Goal: Task Accomplishment & Management: Use online tool/utility

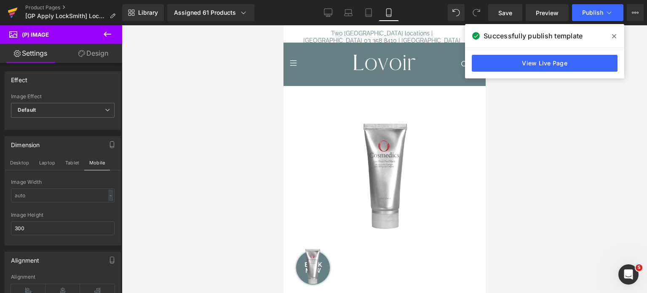
click at [8, 9] on icon at bounding box center [13, 12] width 10 height 21
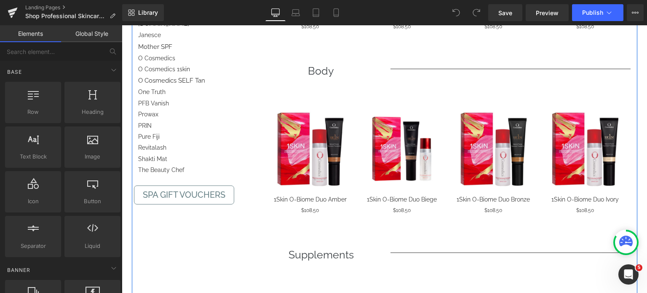
scroll to position [674, 0]
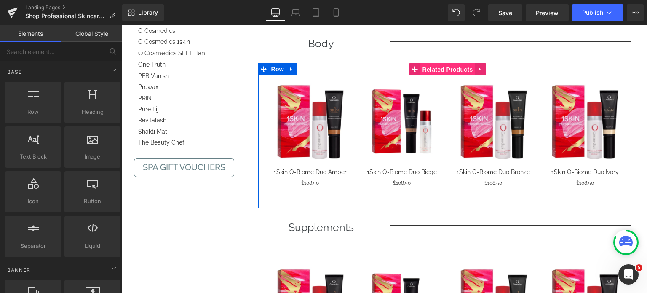
click at [438, 67] on span "Related Products" at bounding box center [447, 69] width 55 height 13
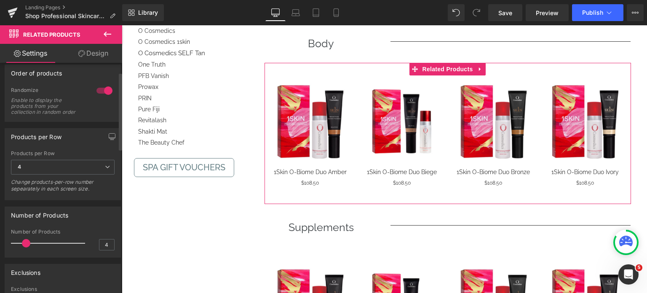
scroll to position [0, 0]
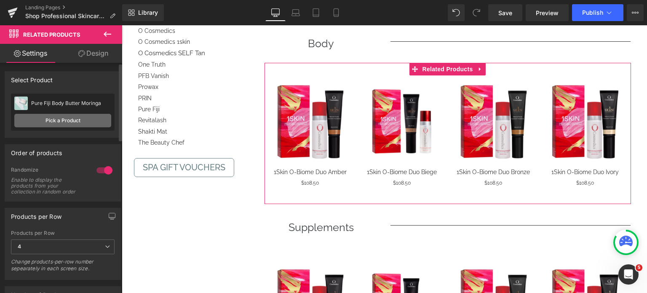
click at [72, 123] on link "Pick a Product" at bounding box center [62, 120] width 97 height 13
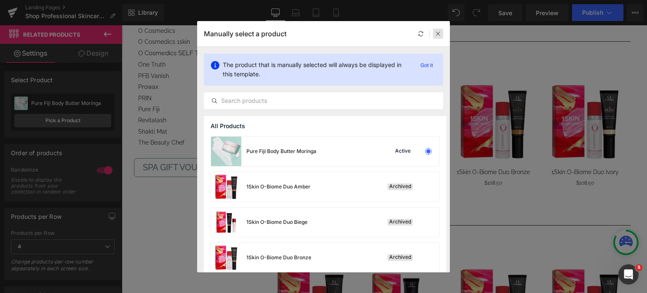
click at [439, 32] on icon at bounding box center [438, 34] width 6 height 6
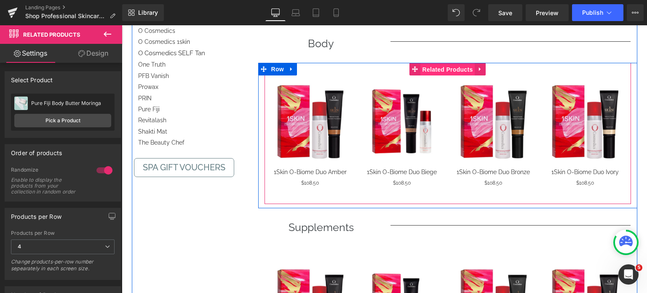
click at [447, 69] on span "Related Products" at bounding box center [447, 69] width 55 height 13
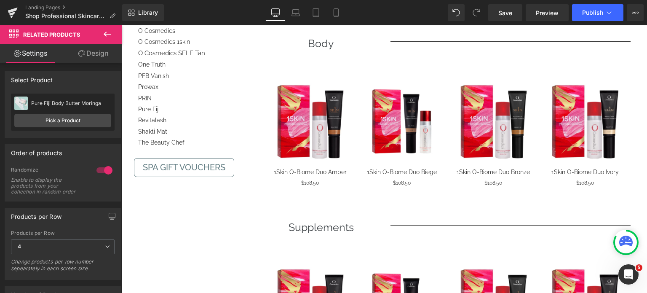
click at [108, 35] on icon at bounding box center [107, 34] width 10 height 10
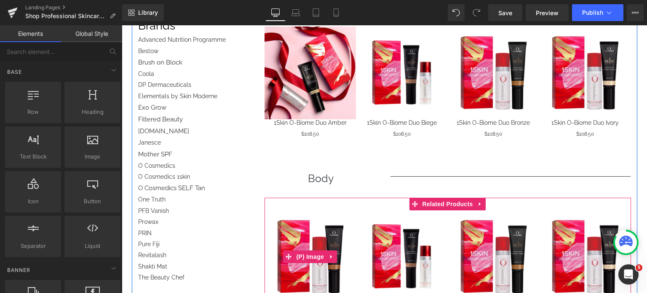
scroll to position [505, 0]
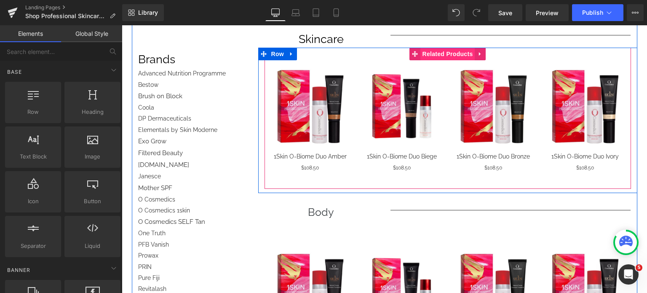
click at [446, 53] on span "Related Products" at bounding box center [447, 54] width 55 height 13
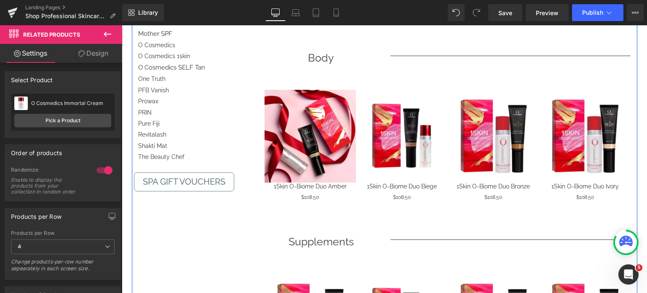
scroll to position [674, 0]
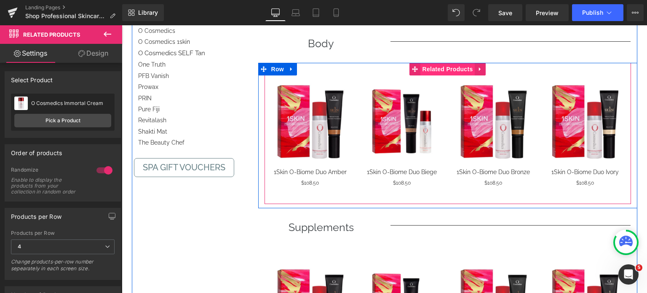
click at [429, 67] on span "Related Products" at bounding box center [447, 69] width 55 height 13
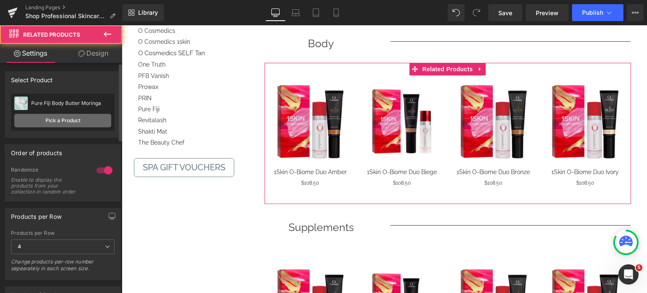
click at [62, 121] on link "Pick a Product" at bounding box center [62, 120] width 97 height 13
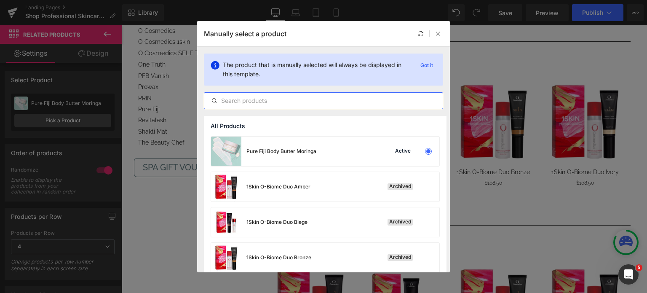
click at [303, 96] on input "text" at bounding box center [323, 101] width 238 height 10
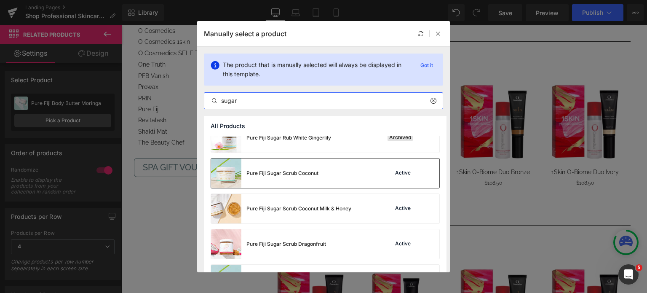
scroll to position [337, 0]
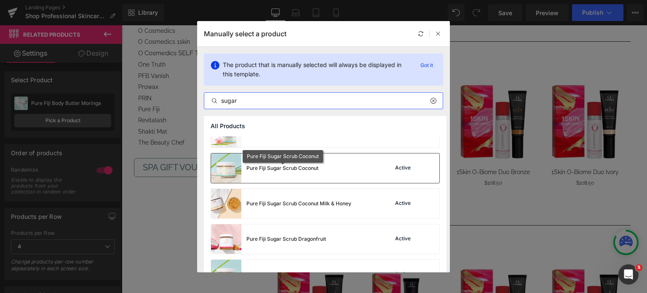
type input "sugar"
click at [293, 165] on div "Pure Fiji Sugar Scrub Coconut" at bounding box center [282, 168] width 72 height 8
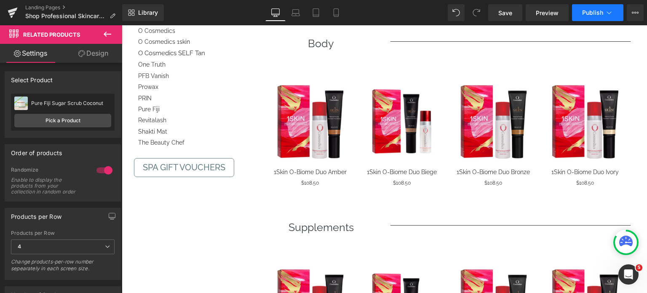
click at [579, 16] on button "Publish" at bounding box center [597, 12] width 51 height 17
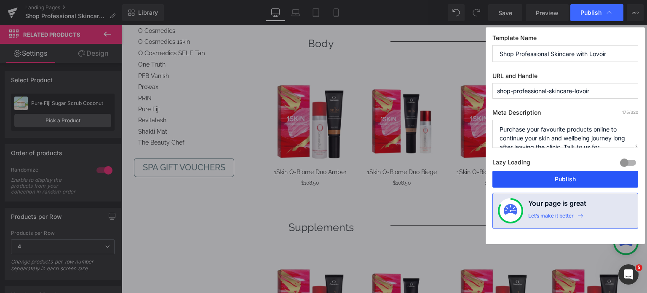
click at [558, 178] on button "Publish" at bounding box center [565, 179] width 146 height 17
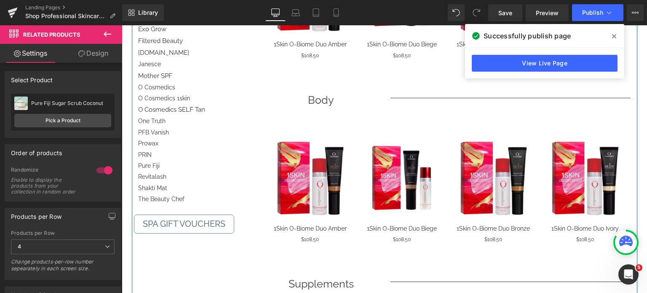
scroll to position [589, 0]
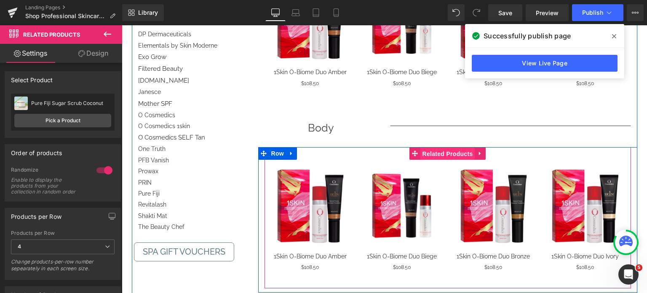
click at [431, 153] on span "Related Products" at bounding box center [447, 153] width 55 height 13
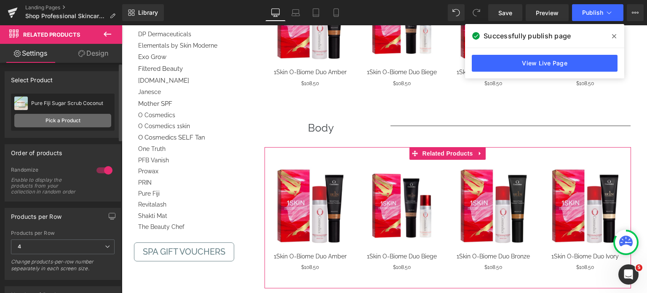
click at [68, 120] on link "Pick a Product" at bounding box center [62, 120] width 97 height 13
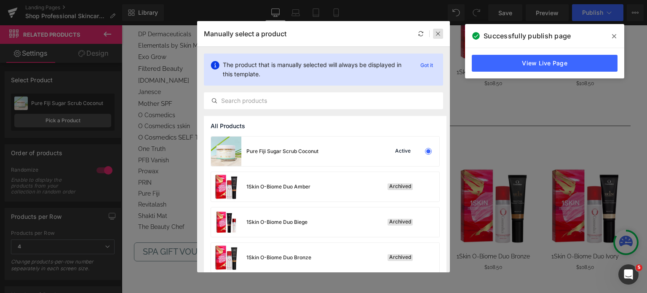
click at [440, 35] on icon at bounding box center [438, 34] width 6 height 6
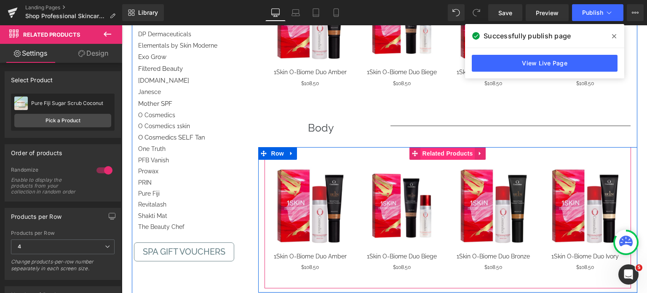
click at [441, 153] on span "Related Products" at bounding box center [447, 153] width 55 height 13
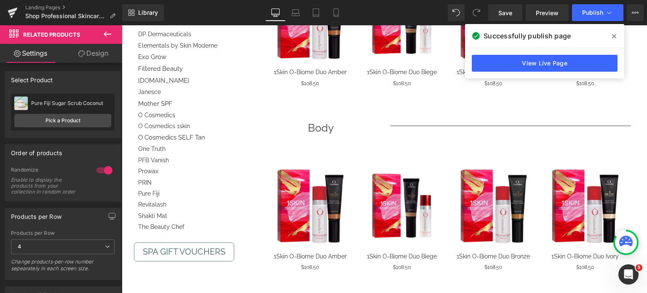
click at [104, 34] on icon at bounding box center [108, 34] width 8 height 5
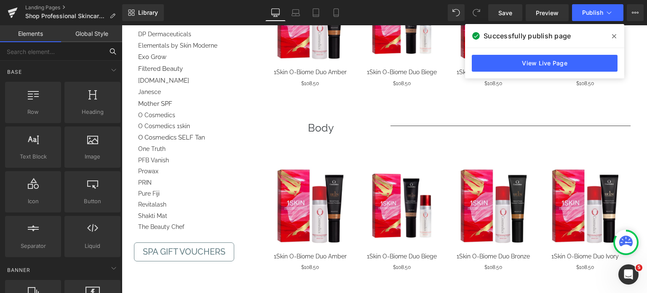
click at [44, 48] on input "text" at bounding box center [52, 51] width 104 height 19
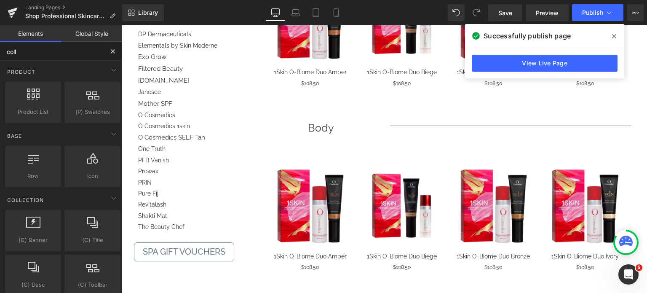
type input "colle"
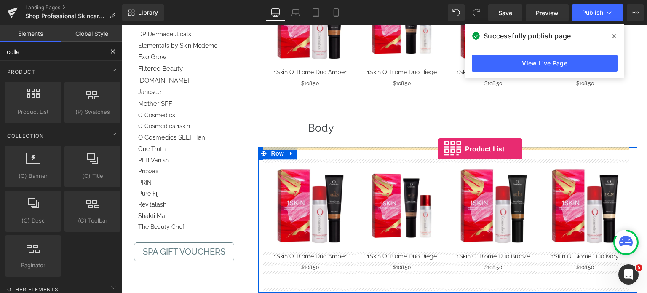
drag, startPoint x: 160, startPoint y: 129, endPoint x: 438, endPoint y: 149, distance: 279.0
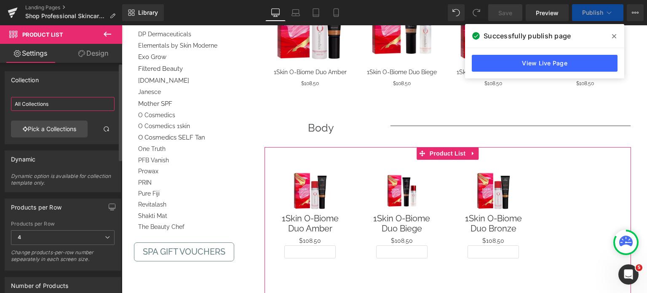
click at [71, 102] on input "All Collections" at bounding box center [63, 104] width 104 height 14
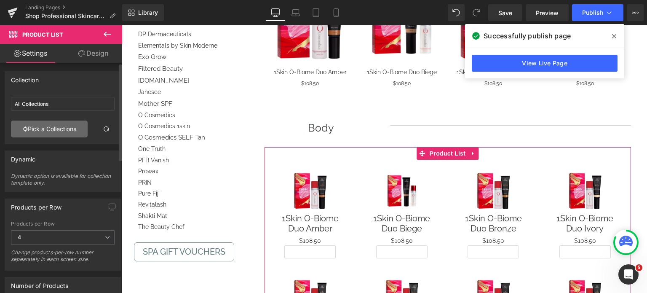
click at [58, 129] on link "Pick a Collections" at bounding box center [49, 128] width 77 height 17
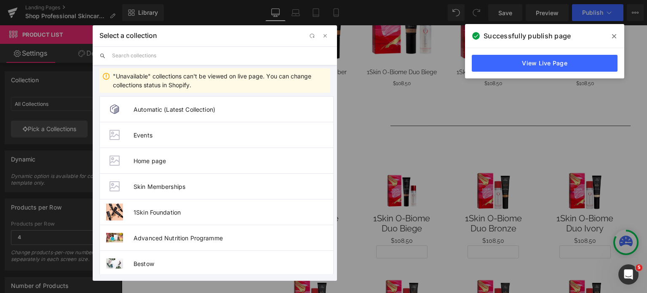
click at [161, 52] on input "text" at bounding box center [221, 55] width 218 height 19
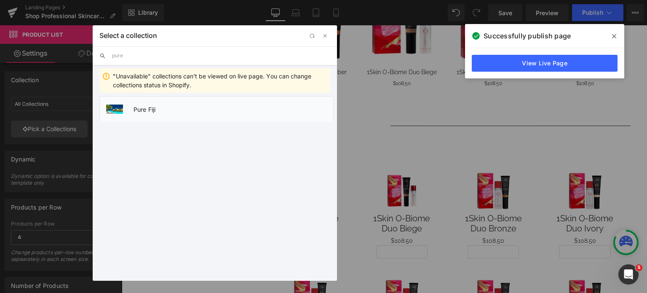
type input "pure"
click at [159, 102] on li "Pure Fiji" at bounding box center [216, 109] width 234 height 26
type input "Pure Fiji"
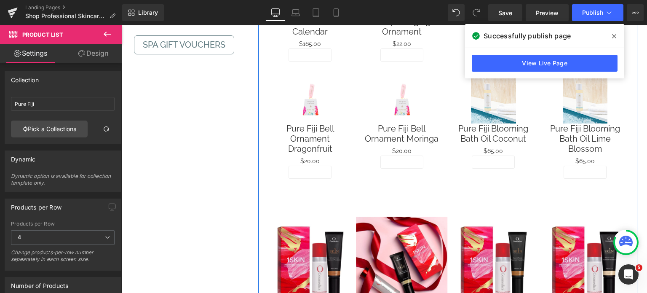
scroll to position [800, 0]
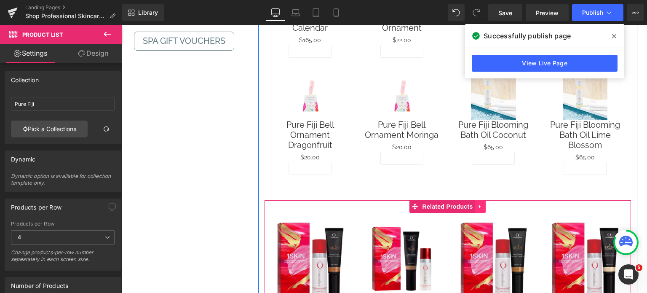
click at [479, 206] on icon at bounding box center [480, 207] width 2 height 4
click at [483, 203] on icon at bounding box center [485, 206] width 8 height 8
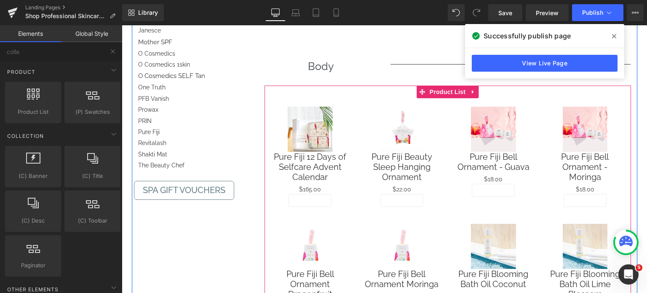
scroll to position [632, 0]
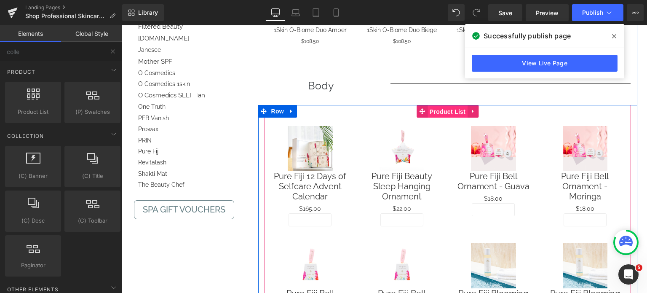
click at [438, 109] on span "Product List" at bounding box center [447, 111] width 40 height 13
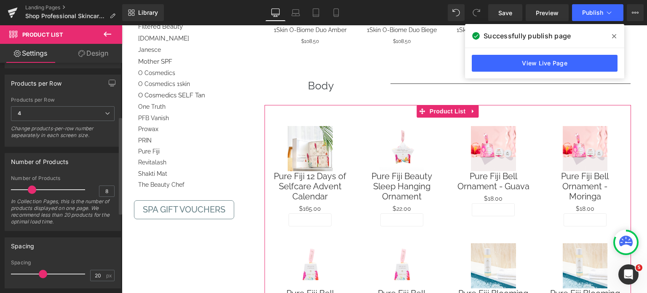
scroll to position [126, 0]
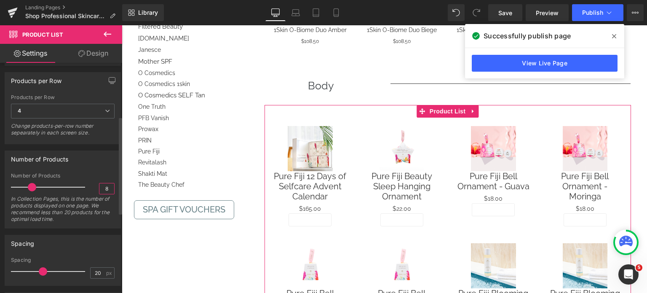
drag, startPoint x: 106, startPoint y: 187, endPoint x: 89, endPoint y: 189, distance: 17.4
click at [89, 189] on div "Number of Products 8 In Collection Pages, this is the number of products displa…" at bounding box center [63, 200] width 104 height 55
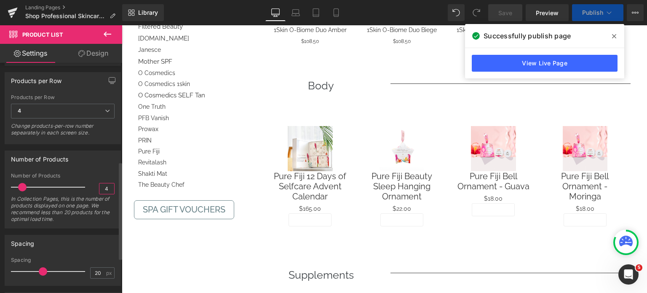
scroll to position [253, 0]
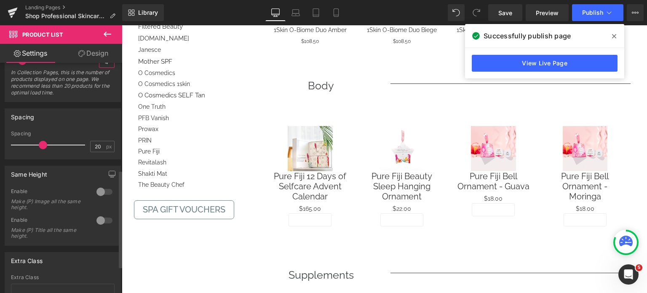
type input "4"
type input "0"
drag, startPoint x: 39, startPoint y: 143, endPoint x: 0, endPoint y: 143, distance: 39.2
click at [0, 143] on div "Spacing 0px Spacing 0 px" at bounding box center [63, 130] width 126 height 57
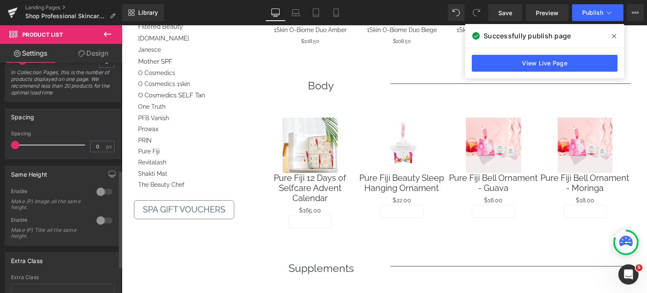
click at [94, 189] on div at bounding box center [104, 191] width 20 height 13
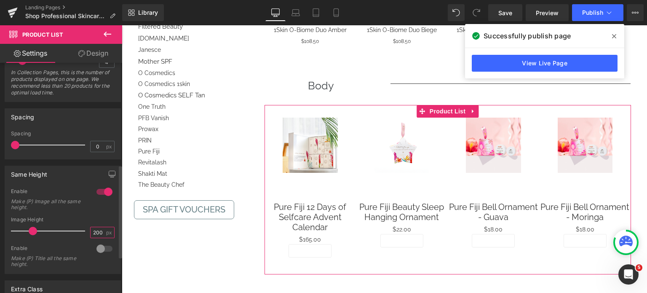
click at [91, 232] on input "200" at bounding box center [98, 232] width 15 height 11
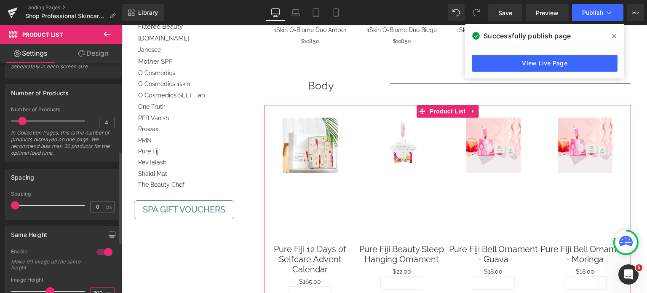
scroll to position [92, 0]
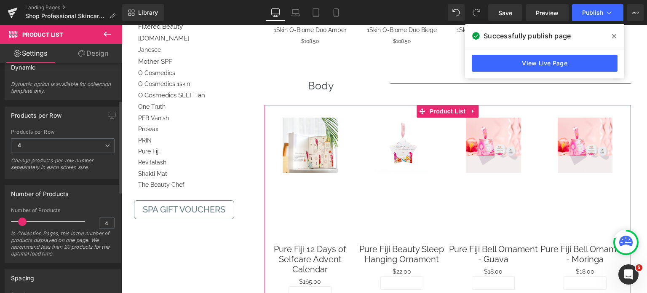
type input "300"
click at [67, 201] on div "Number of Products 4 Number of Products 4 In Collection Pages, this is the numb…" at bounding box center [63, 224] width 116 height 78
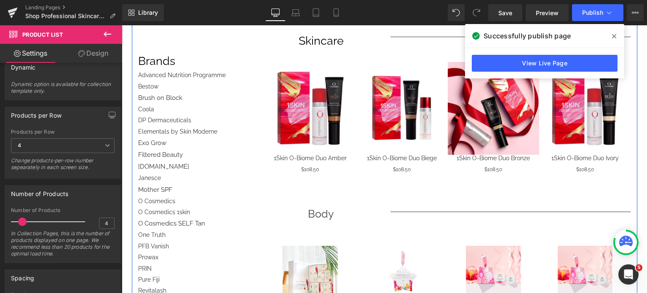
scroll to position [463, 0]
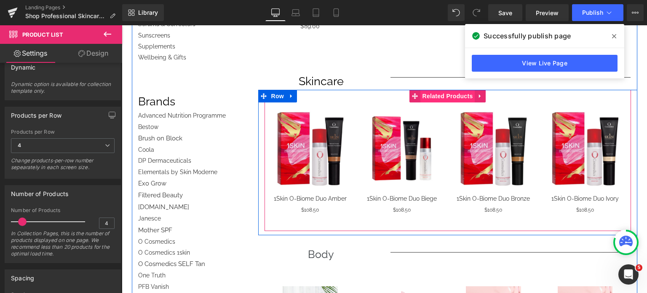
click at [446, 94] on span "Related Products" at bounding box center [447, 96] width 55 height 13
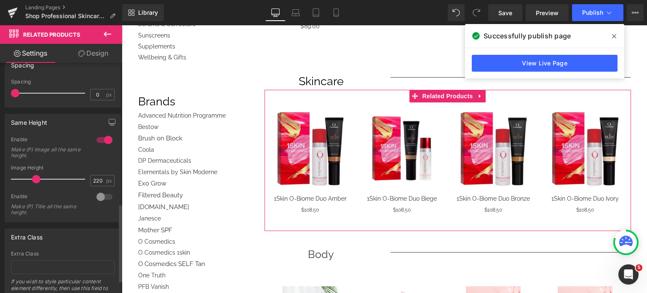
scroll to position [421, 0]
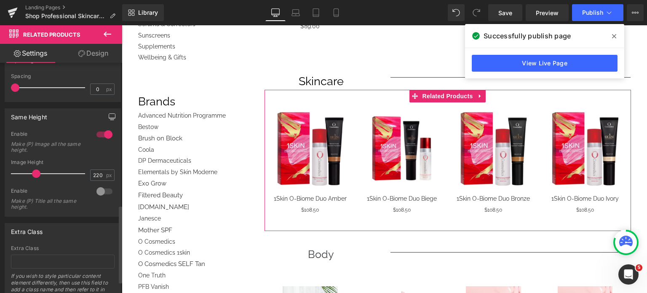
click at [109, 114] on icon "button" at bounding box center [112, 116] width 7 height 7
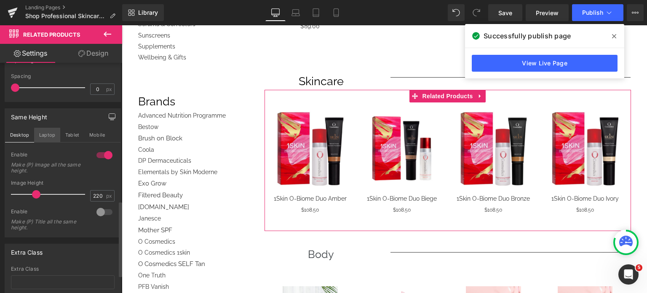
click at [40, 134] on button "Laptop" at bounding box center [47, 135] width 26 height 14
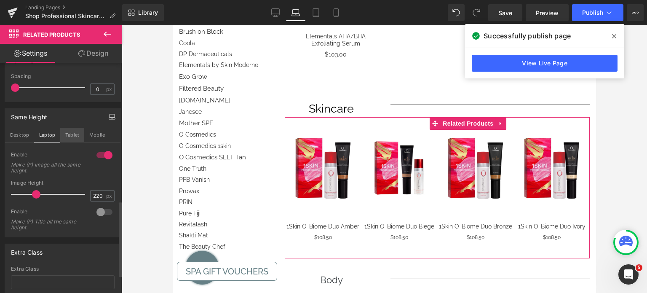
click at [67, 132] on button "Tablet" at bounding box center [72, 135] width 24 height 14
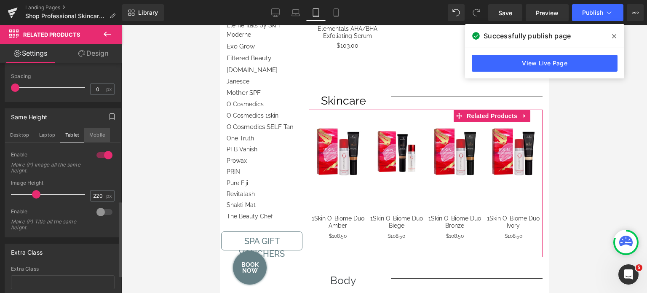
click at [89, 133] on button "Mobile" at bounding box center [97, 135] width 26 height 14
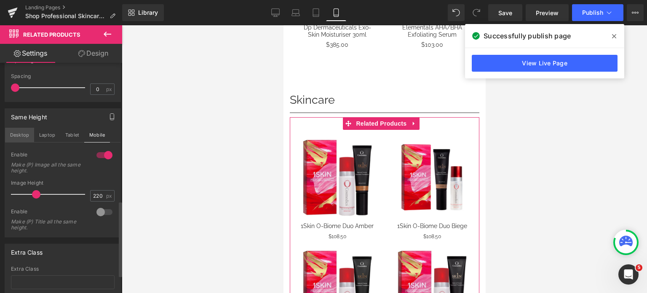
click at [26, 132] on button "Desktop" at bounding box center [19, 135] width 29 height 14
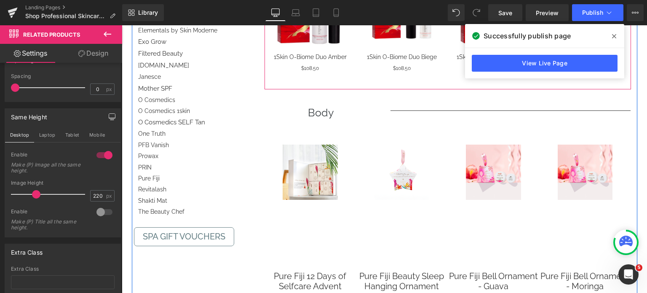
scroll to position [605, 0]
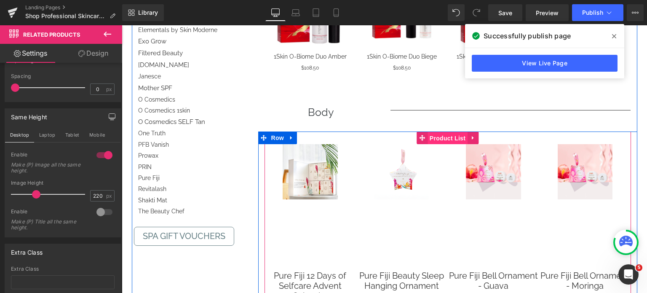
click at [442, 136] on span "Product List" at bounding box center [447, 138] width 40 height 13
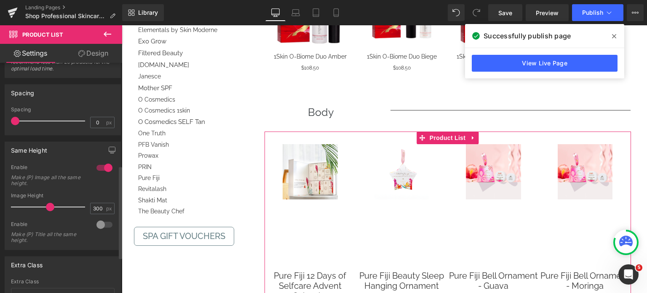
scroll to position [337, 0]
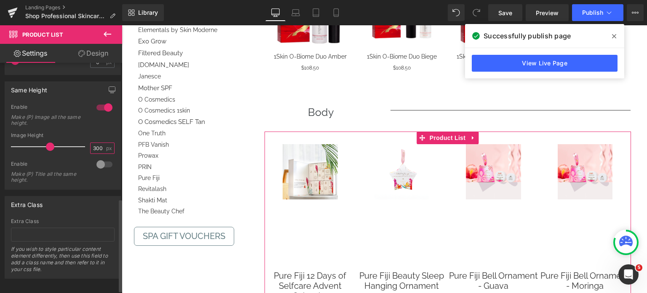
drag, startPoint x: 96, startPoint y: 150, endPoint x: 87, endPoint y: 149, distance: 9.3
click at [91, 149] on input "300" at bounding box center [98, 148] width 15 height 11
type input "220"
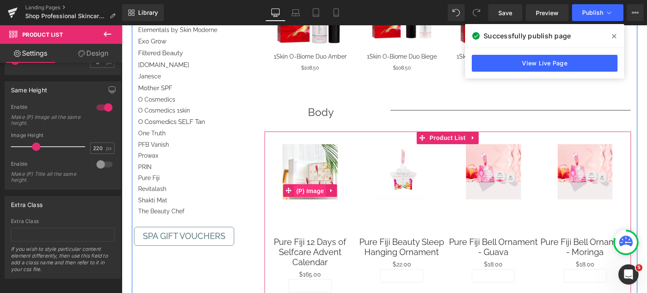
click at [315, 189] on span "(P) Image" at bounding box center [310, 190] width 32 height 13
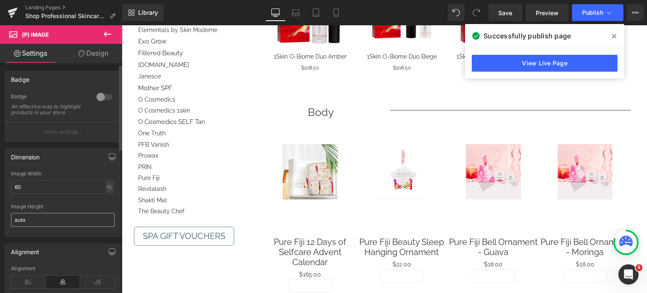
scroll to position [84, 0]
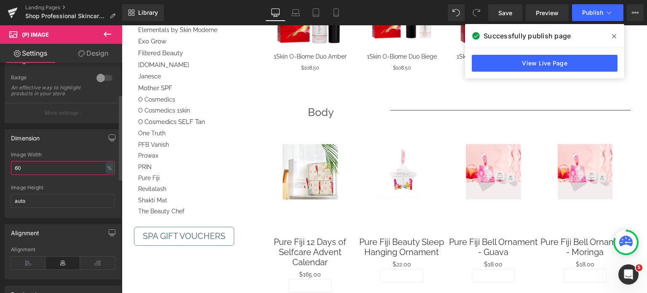
drag, startPoint x: 24, startPoint y: 174, endPoint x: 0, endPoint y: 173, distance: 23.6
click at [0, 173] on div "Dimension 60% Image Width 60 % % px auto Image Height auto" at bounding box center [63, 170] width 126 height 95
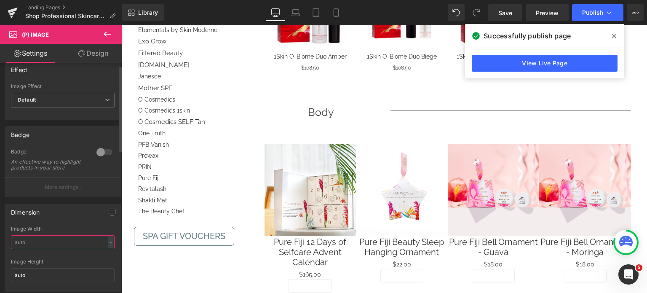
scroll to position [0, 0]
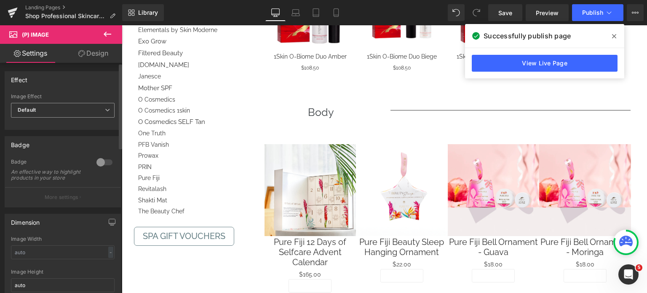
click at [76, 109] on span "Default" at bounding box center [63, 110] width 104 height 15
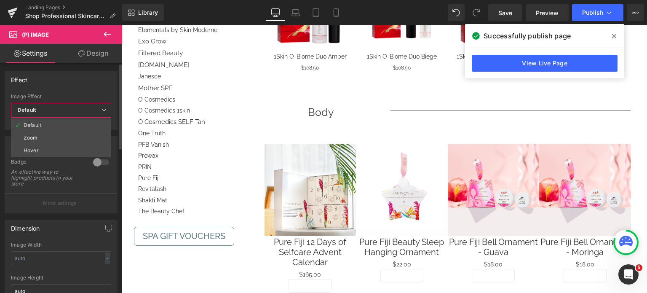
click at [57, 150] on li "Hover" at bounding box center [61, 150] width 100 height 13
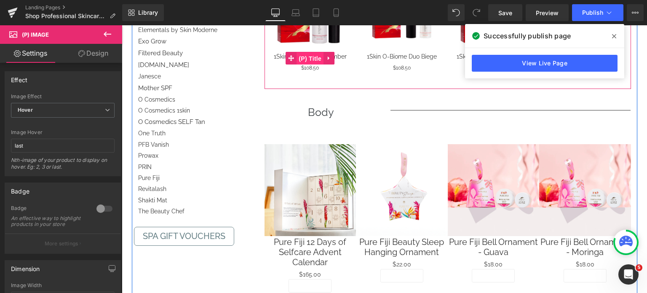
click at [314, 57] on span "(P) Title" at bounding box center [309, 58] width 27 height 13
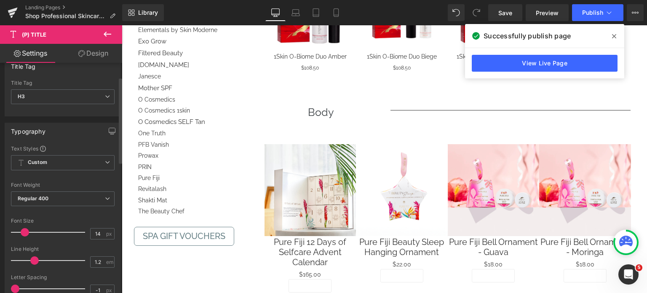
scroll to position [42, 0]
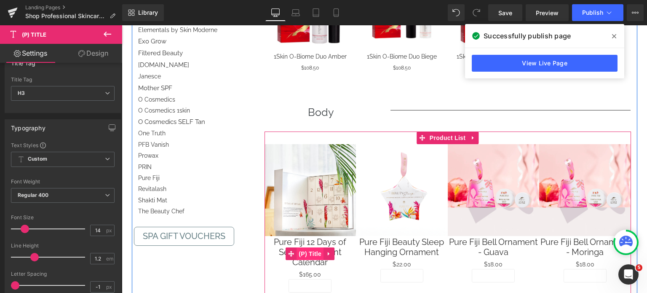
click at [311, 252] on span "(P) Title" at bounding box center [309, 253] width 27 height 13
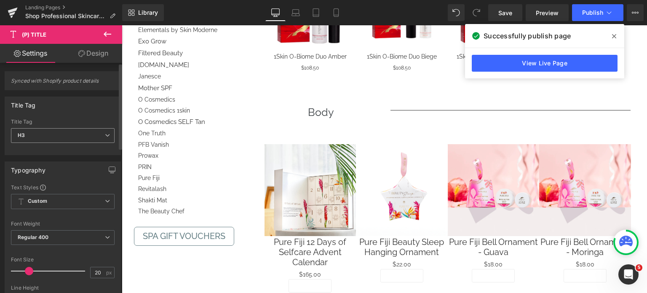
click at [48, 138] on span "H3" at bounding box center [63, 135] width 104 height 15
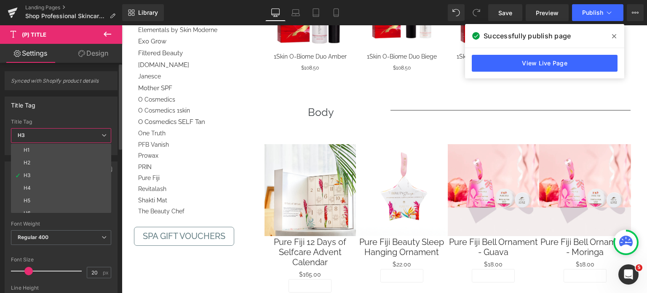
click at [48, 138] on span "H3" at bounding box center [61, 135] width 100 height 15
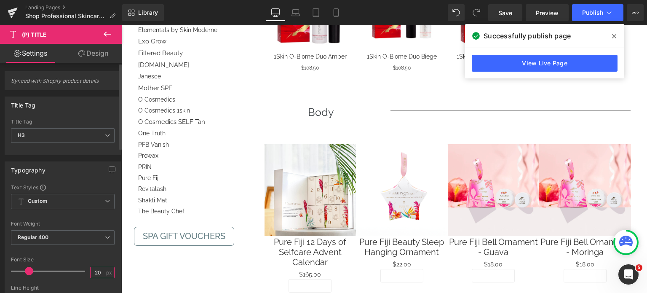
drag, startPoint x: 100, startPoint y: 270, endPoint x: 83, endPoint y: 268, distance: 17.0
click at [83, 269] on div "Font Size 20 px" at bounding box center [63, 270] width 104 height 28
type input "14"
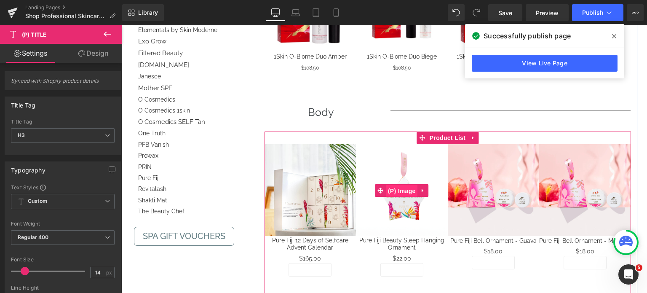
click at [399, 191] on span "(P) Image" at bounding box center [402, 190] width 32 height 13
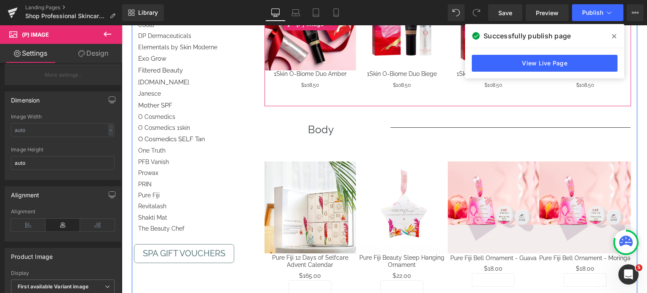
scroll to position [521, 0]
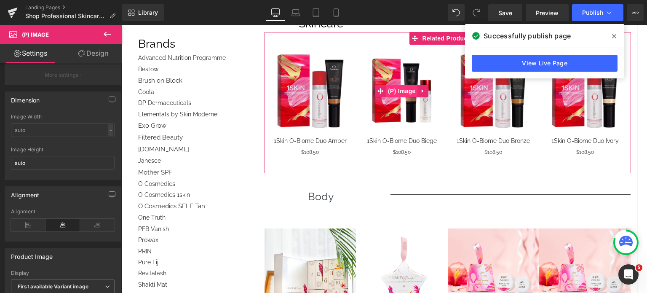
drag, startPoint x: 390, startPoint y: 93, endPoint x: 385, endPoint y: 95, distance: 5.9
click at [390, 93] on span "(P) Image" at bounding box center [402, 91] width 32 height 13
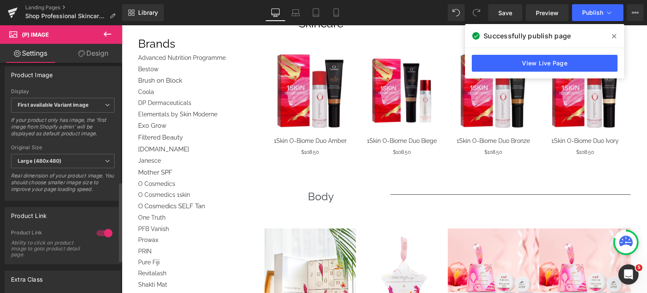
scroll to position [379, 0]
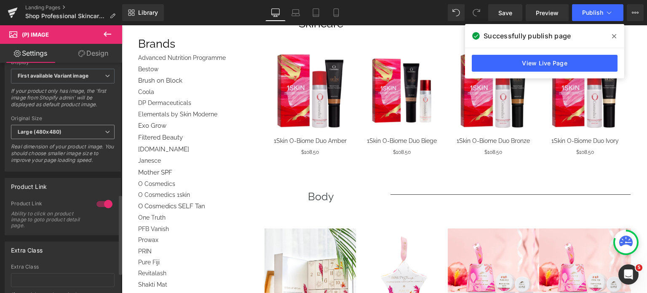
click at [59, 133] on span "Large (480x480)" at bounding box center [63, 132] width 104 height 15
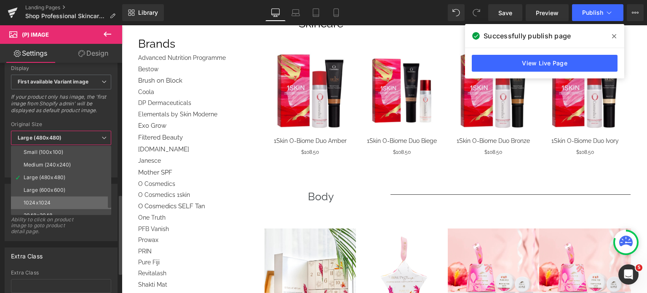
click at [51, 200] on li "1024x1024" at bounding box center [63, 202] width 104 height 13
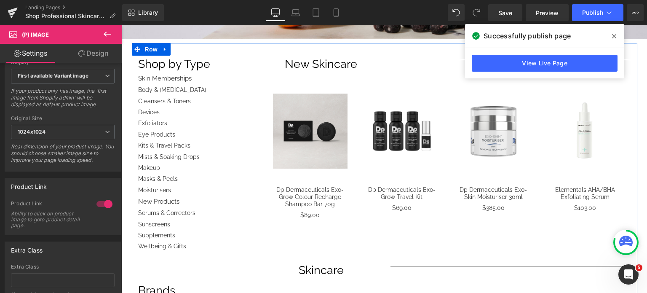
scroll to position [226, 0]
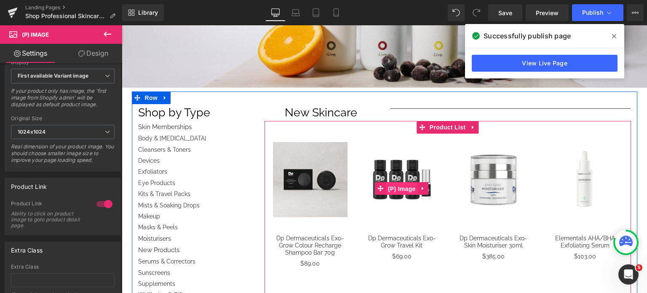
click at [394, 187] on span "(P) Image" at bounding box center [402, 188] width 32 height 13
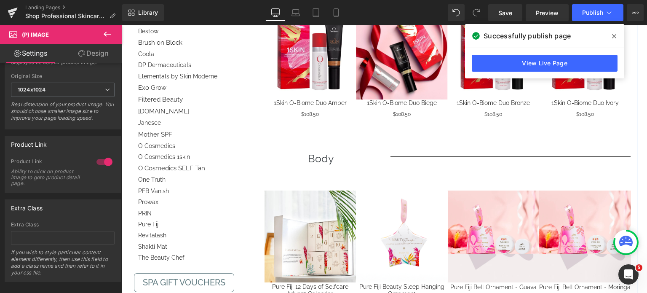
scroll to position [605, 0]
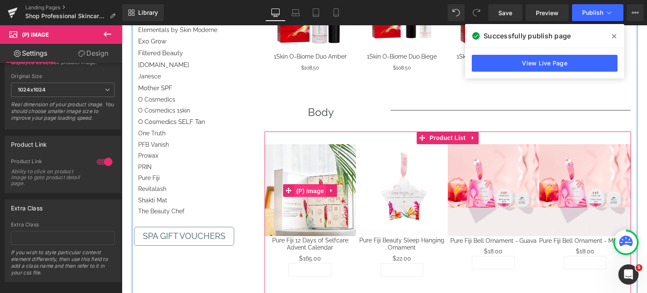
click at [295, 191] on span "(P) Image" at bounding box center [310, 190] width 32 height 13
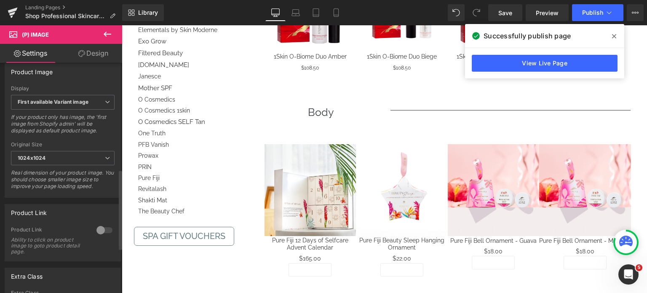
scroll to position [379, 0]
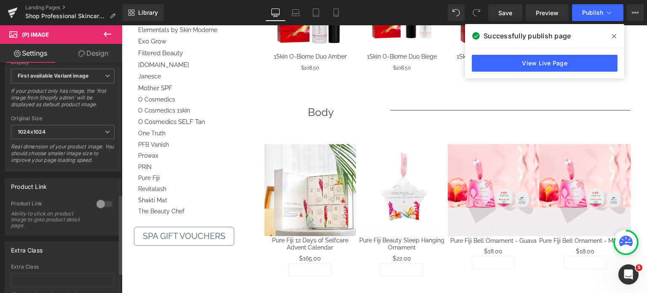
click at [96, 205] on div at bounding box center [104, 203] width 20 height 13
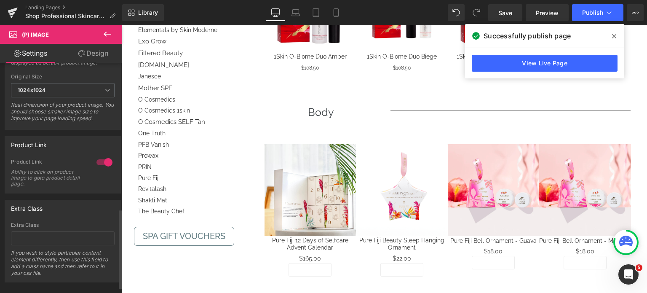
scroll to position [437, 0]
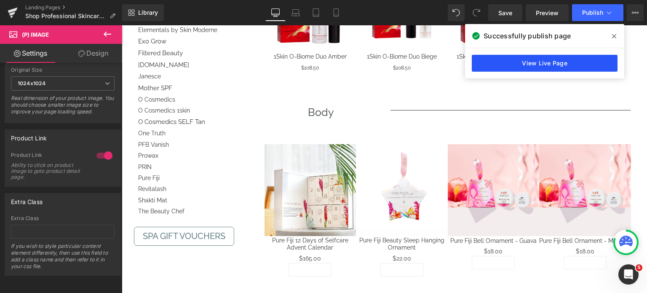
click at [558, 64] on link "View Live Page" at bounding box center [545, 63] width 146 height 17
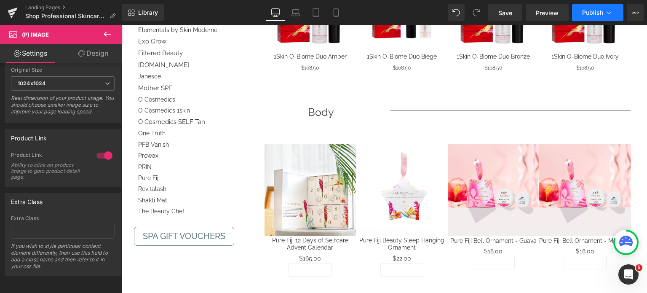
click at [598, 5] on button "Publish" at bounding box center [597, 12] width 51 height 17
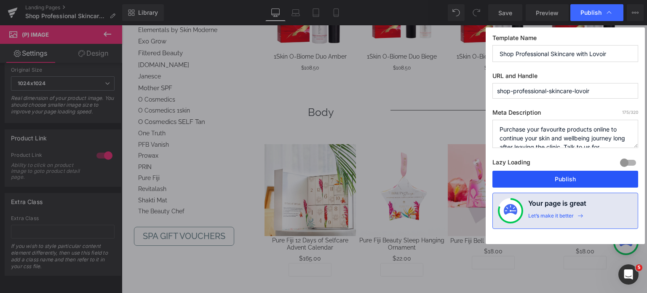
click at [555, 179] on button "Publish" at bounding box center [565, 179] width 146 height 17
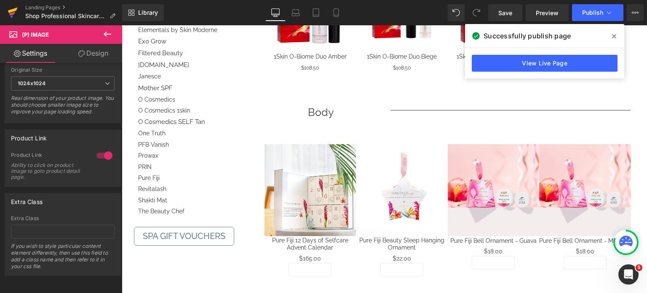
click at [8, 11] on icon at bounding box center [13, 10] width 10 height 5
